Goal: Transaction & Acquisition: Purchase product/service

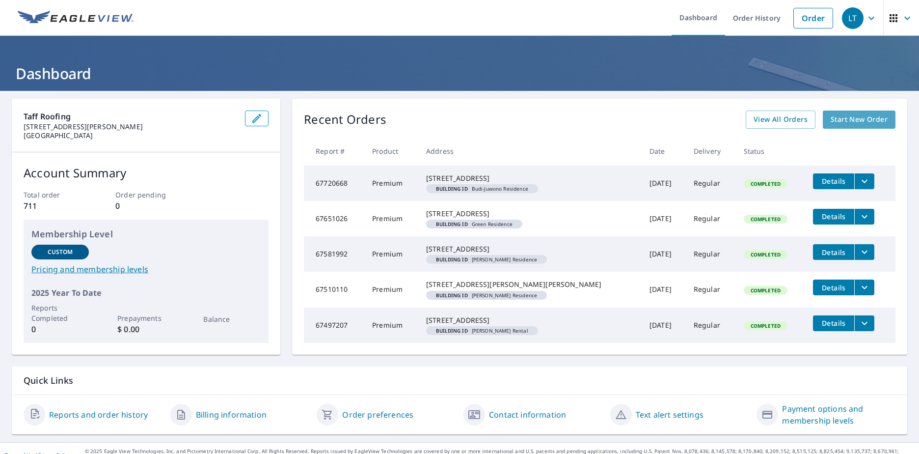
click at [852, 116] on span "Start New Order" at bounding box center [859, 119] width 57 height 12
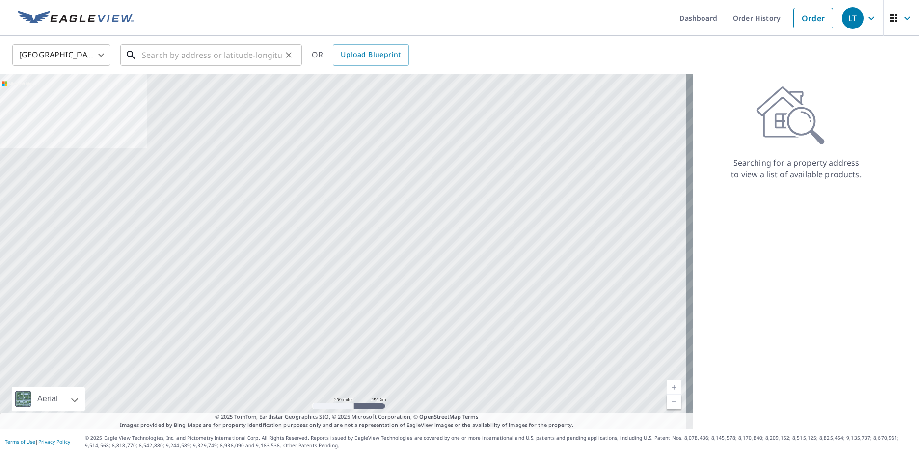
click at [169, 47] on input "text" at bounding box center [212, 54] width 140 height 27
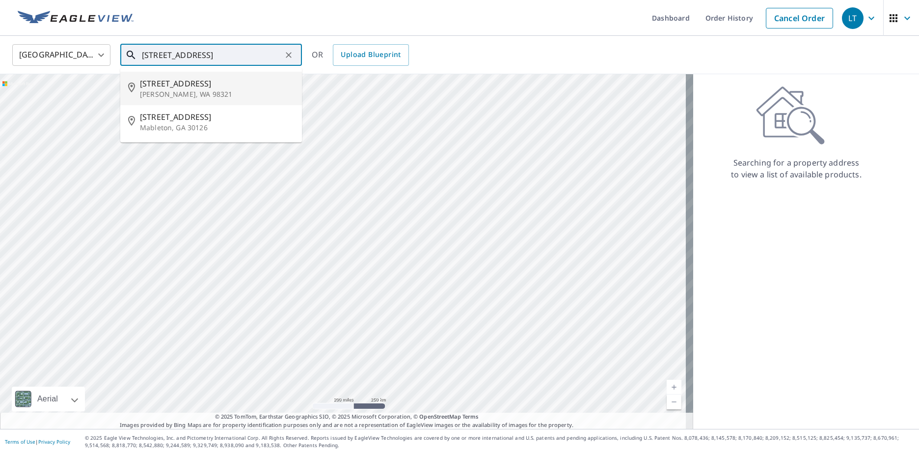
click at [164, 84] on span "[STREET_ADDRESS]" at bounding box center [217, 84] width 154 height 12
type input "[STREET_ADDRESS][PERSON_NAME]"
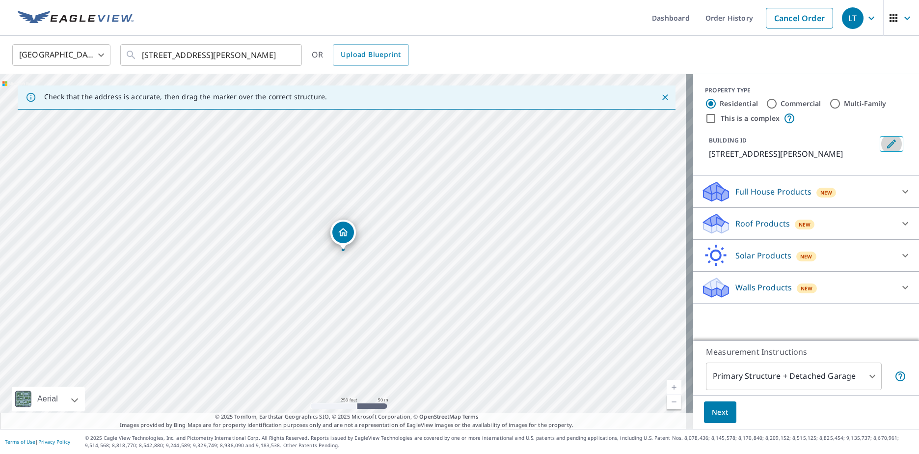
click at [888, 137] on button "Edit building 1" at bounding box center [892, 144] width 24 height 16
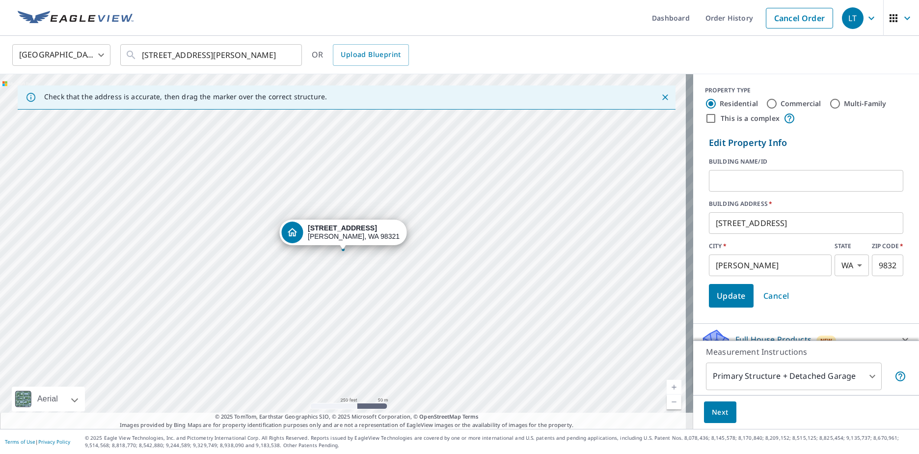
click at [758, 184] on input "text" at bounding box center [806, 180] width 194 height 27
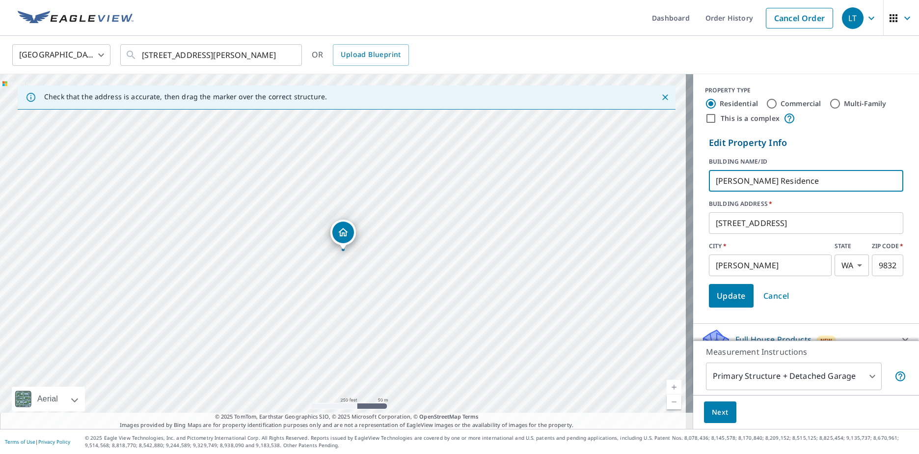
type input "[PERSON_NAME] Residence"
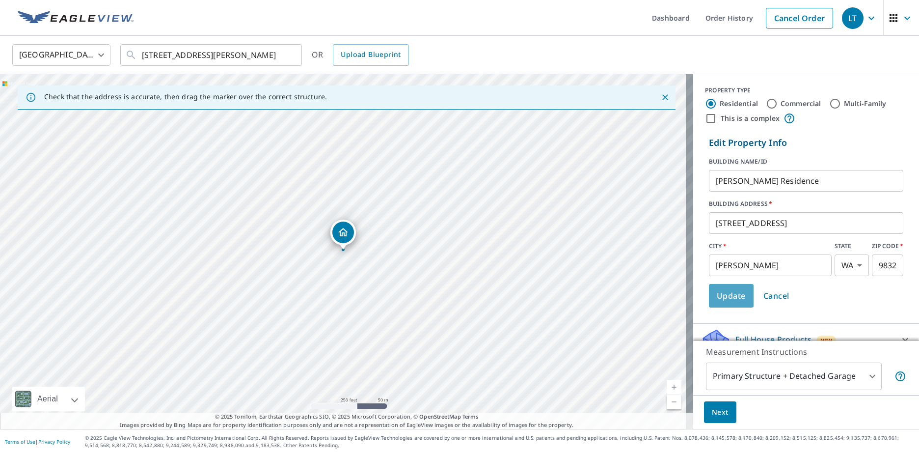
click at [725, 296] on span "Update" at bounding box center [731, 296] width 29 height 14
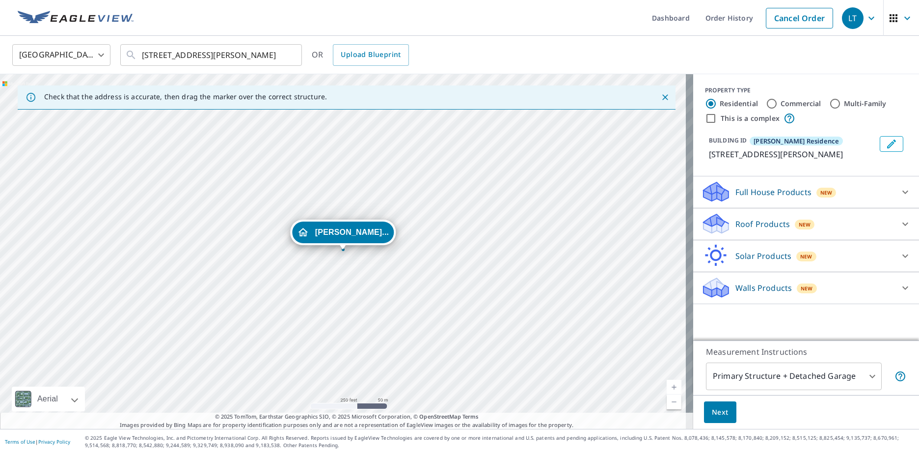
click at [735, 227] on p "Roof Products" at bounding box center [762, 224] width 54 height 12
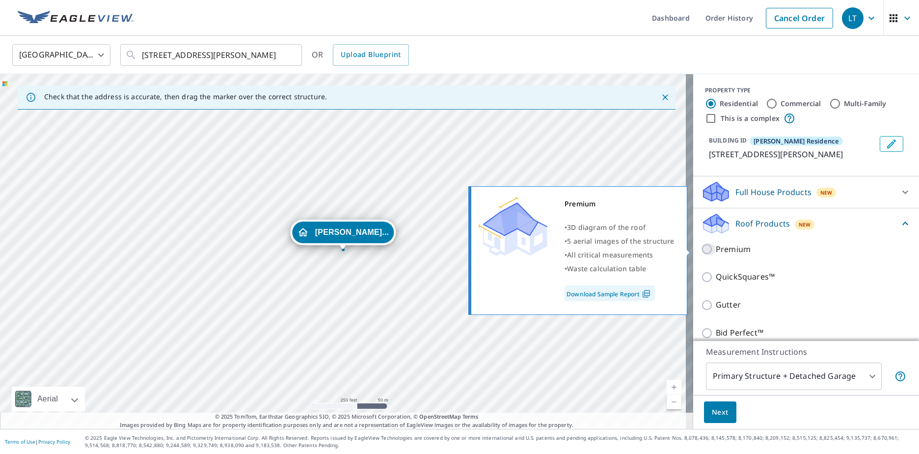
click at [702, 249] on input "Premium" at bounding box center [708, 249] width 15 height 12
checkbox input "true"
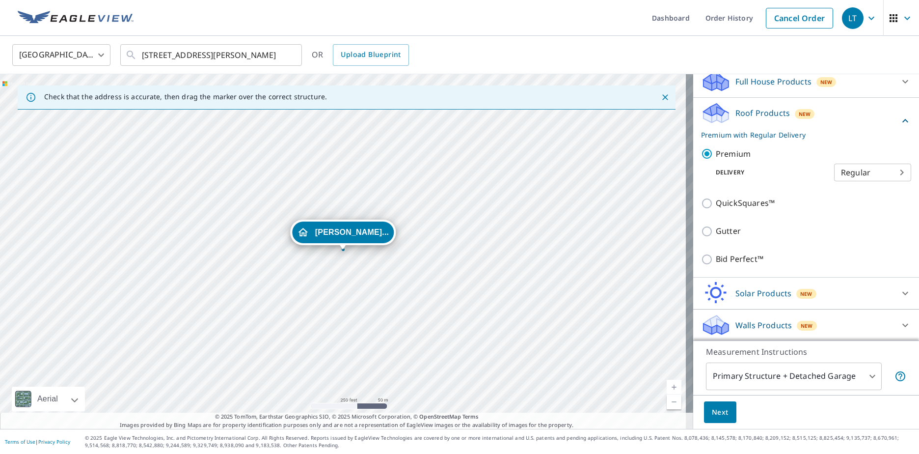
scroll to position [111, 0]
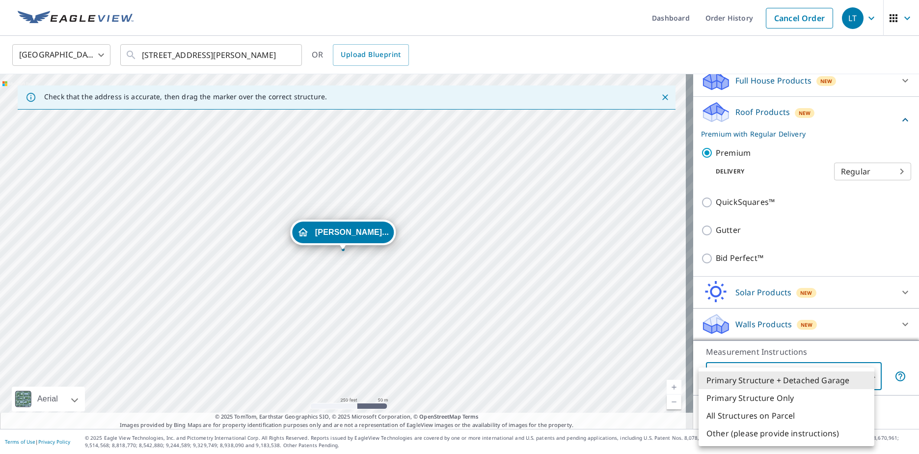
click at [815, 383] on body "LT LT Dashboard Order History Cancel Order [PERSON_NAME] States [GEOGRAPHIC_DAT…" at bounding box center [459, 227] width 919 height 454
click at [803, 396] on li "Primary Structure Only" at bounding box center [787, 398] width 176 height 18
type input "2"
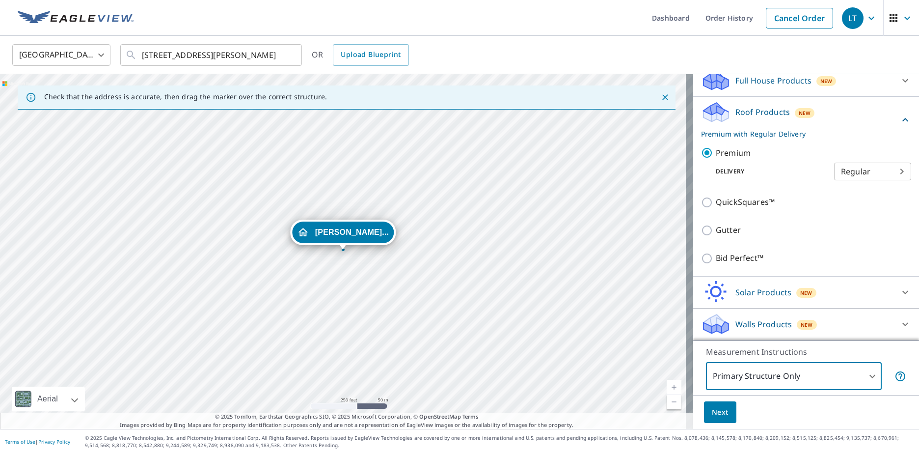
click at [712, 415] on span "Next" at bounding box center [720, 412] width 17 height 12
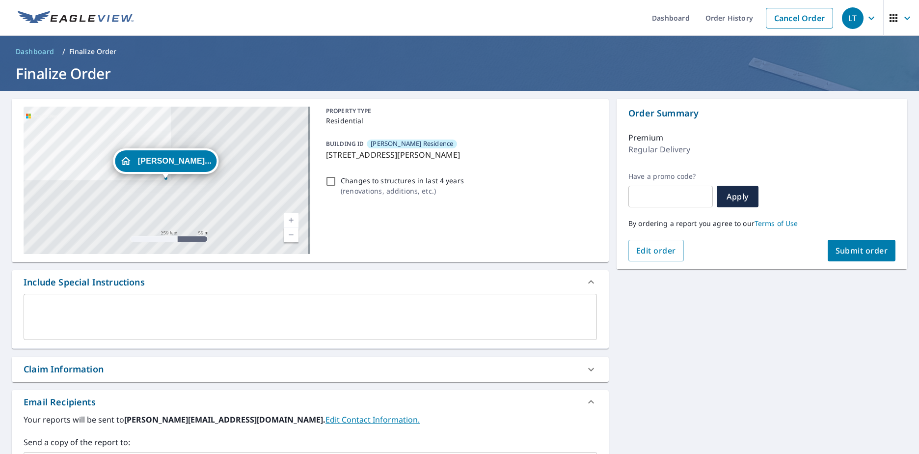
click at [327, 185] on input "Changes to structures in last 4 years ( renovations, additions, etc. )" at bounding box center [331, 181] width 12 height 12
checkbox input "true"
click at [847, 245] on span "Submit order" at bounding box center [861, 250] width 53 height 11
checkbox input "true"
